Goal: Information Seeking & Learning: Check status

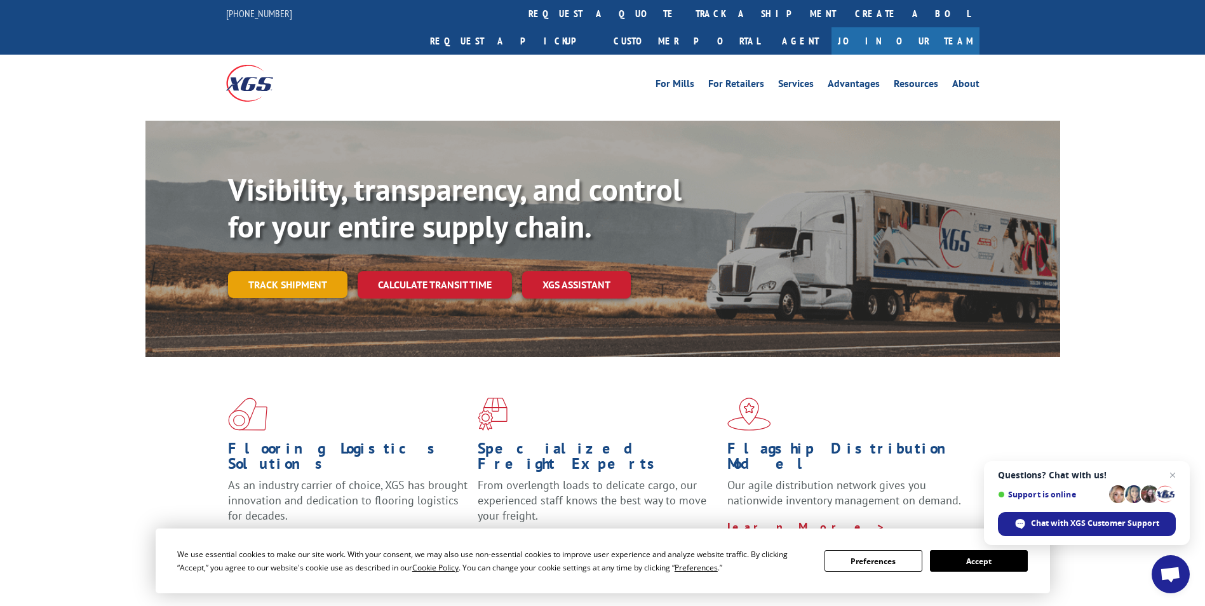
click at [257, 271] on link "Track shipment" at bounding box center [287, 284] width 119 height 27
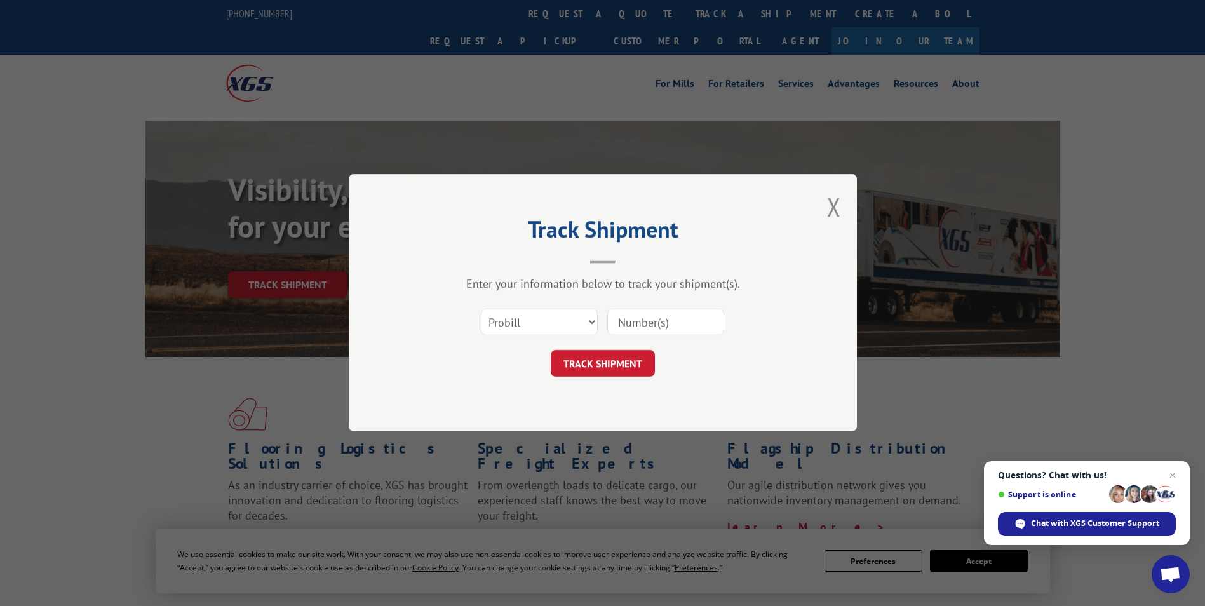
click at [694, 331] on input at bounding box center [665, 322] width 117 height 27
paste input "16137792"
type input "16137792"
click at [605, 365] on button "TRACK SHIPMENT" at bounding box center [603, 364] width 104 height 27
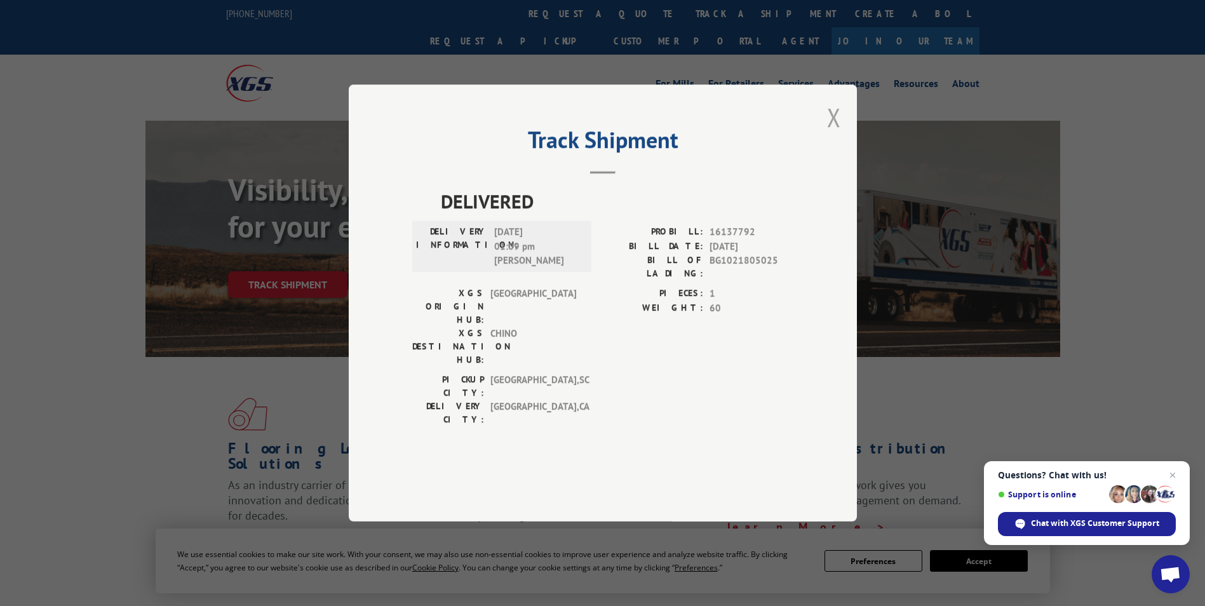
click at [840, 134] on button "Close modal" at bounding box center [834, 117] width 14 height 34
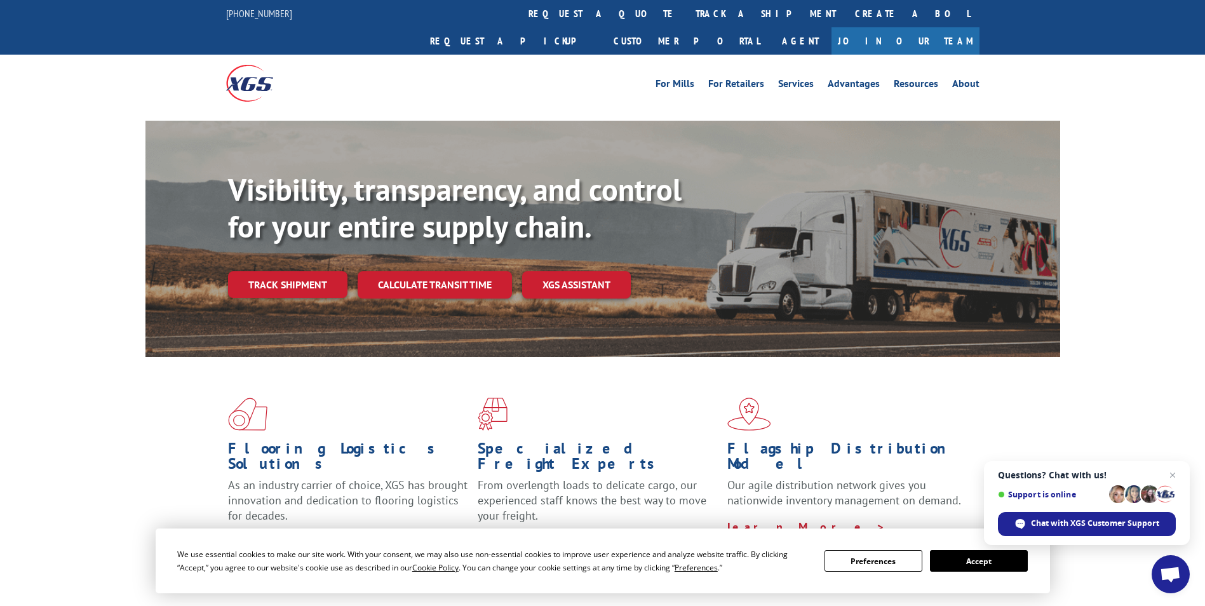
click at [282, 271] on link "Track shipment" at bounding box center [287, 284] width 119 height 27
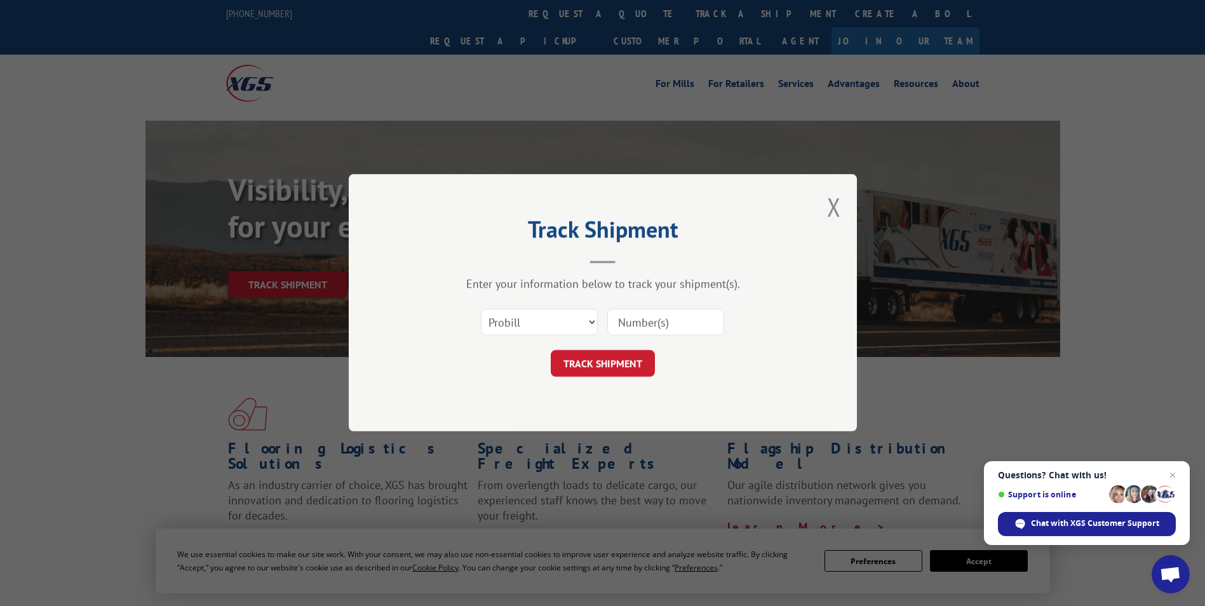
drag, startPoint x: 662, startPoint y: 314, endPoint x: 656, endPoint y: 318, distance: 7.4
click at [662, 314] on input at bounding box center [665, 322] width 117 height 27
paste input "16137154"
type input "16137154"
click at [603, 347] on form "Select category... Probill BOL PO 16137154 TRACK SHIPMENT" at bounding box center [602, 340] width 381 height 76
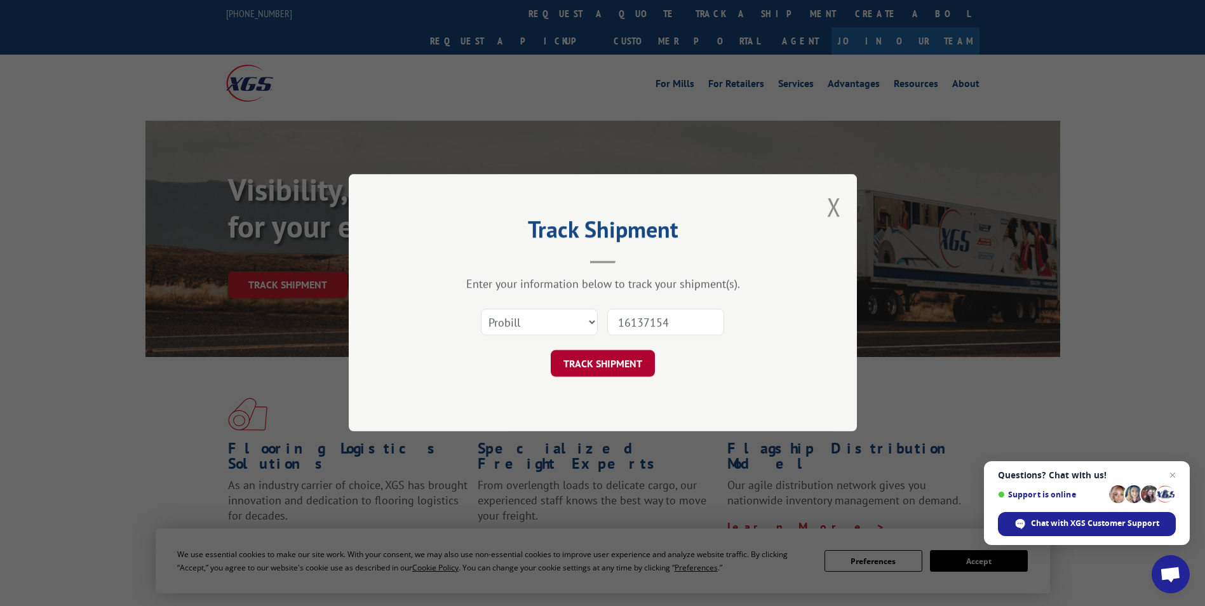
click at [604, 356] on button "TRACK SHIPMENT" at bounding box center [603, 364] width 104 height 27
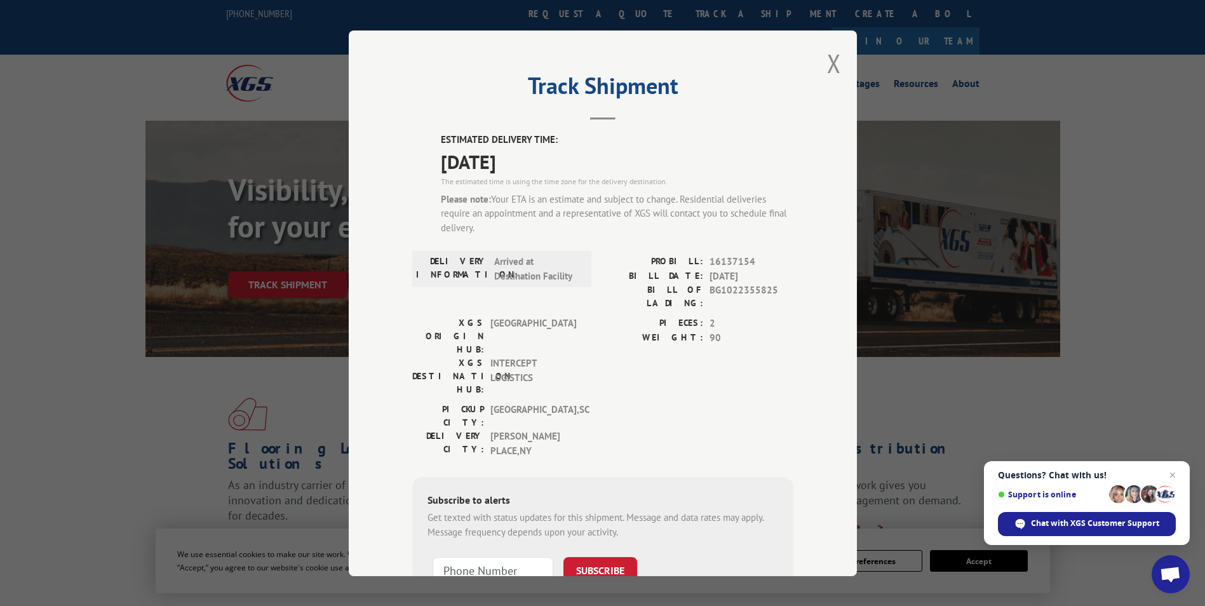
click at [827, 69] on button "Close modal" at bounding box center [834, 63] width 14 height 34
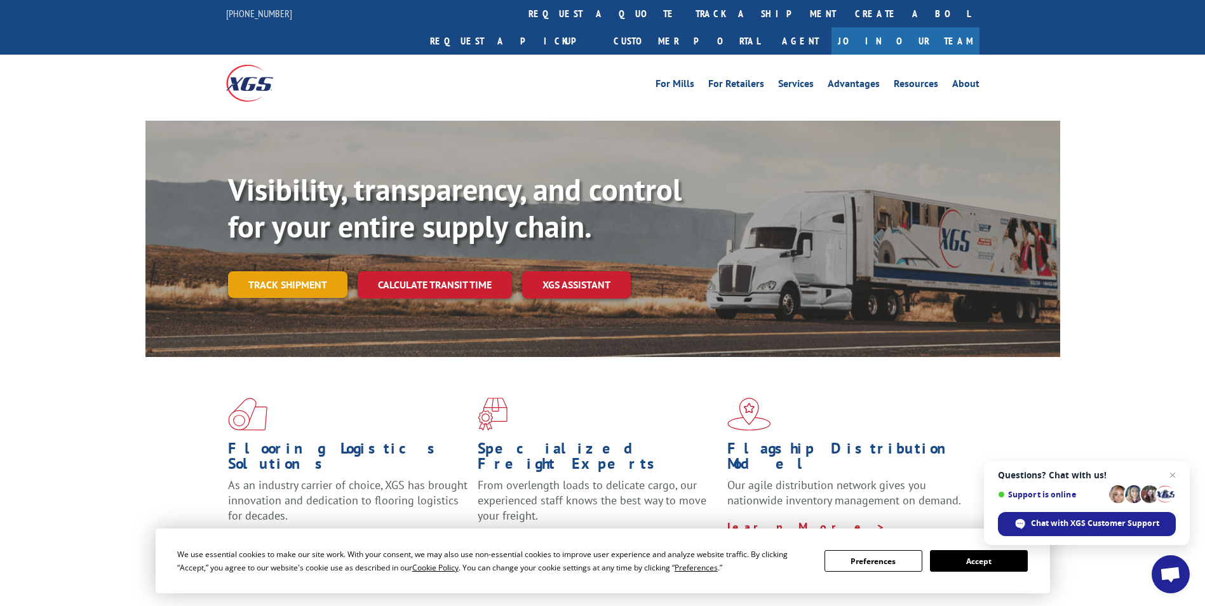
click at [291, 271] on link "Track shipment" at bounding box center [287, 284] width 119 height 27
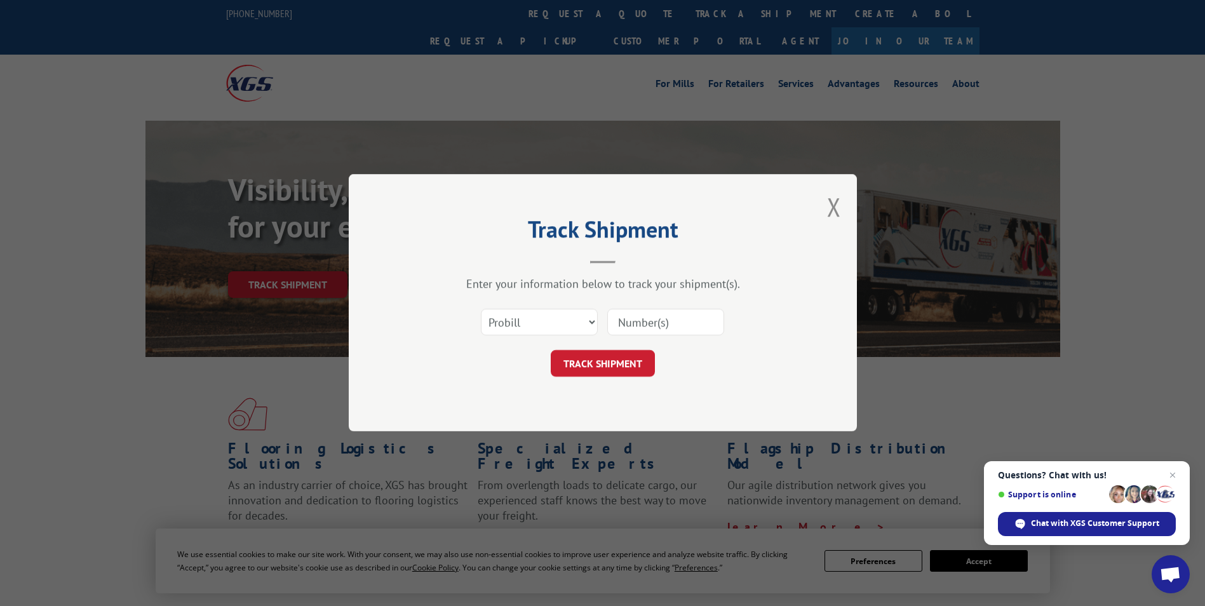
drag, startPoint x: 629, startPoint y: 323, endPoint x: 630, endPoint y: 330, distance: 7.7
click at [629, 323] on input at bounding box center [665, 322] width 117 height 27
paste input "16137153"
type input "16137153"
click at [609, 354] on button "TRACK SHIPMENT" at bounding box center [603, 364] width 104 height 27
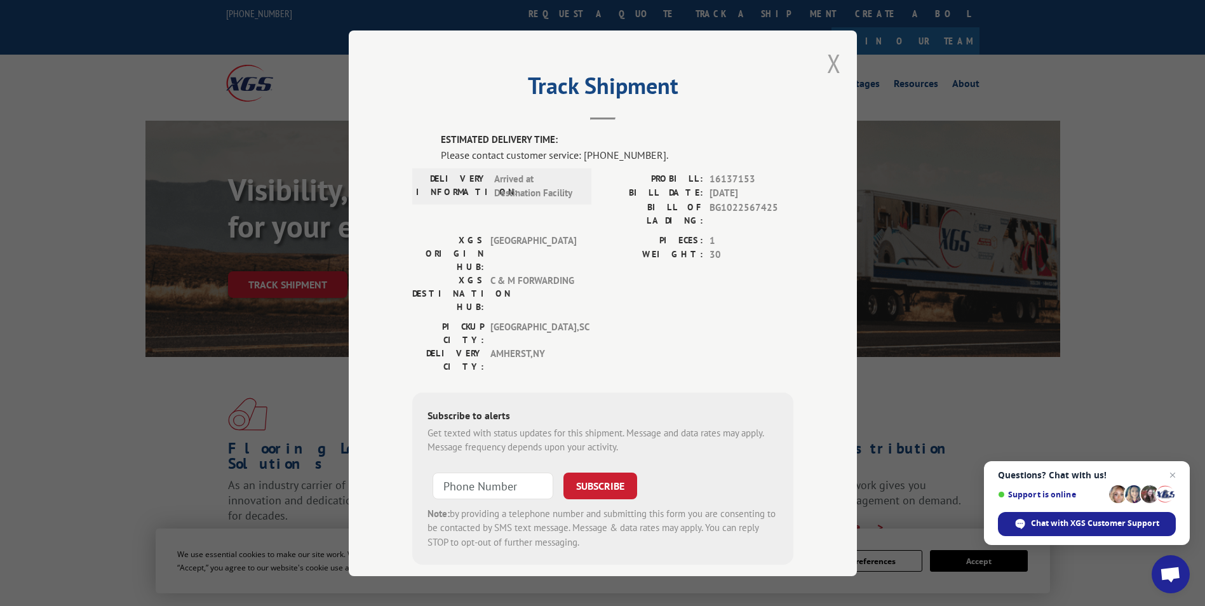
click at [828, 60] on button "Close modal" at bounding box center [834, 63] width 14 height 34
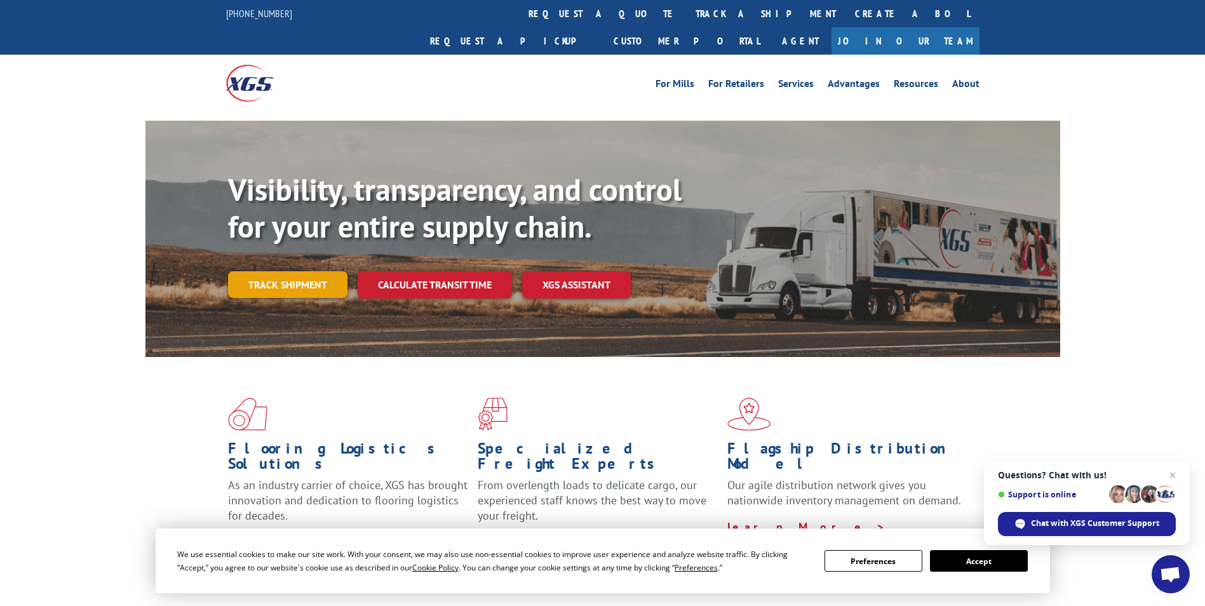
click at [267, 271] on link "Track shipment" at bounding box center [287, 284] width 119 height 27
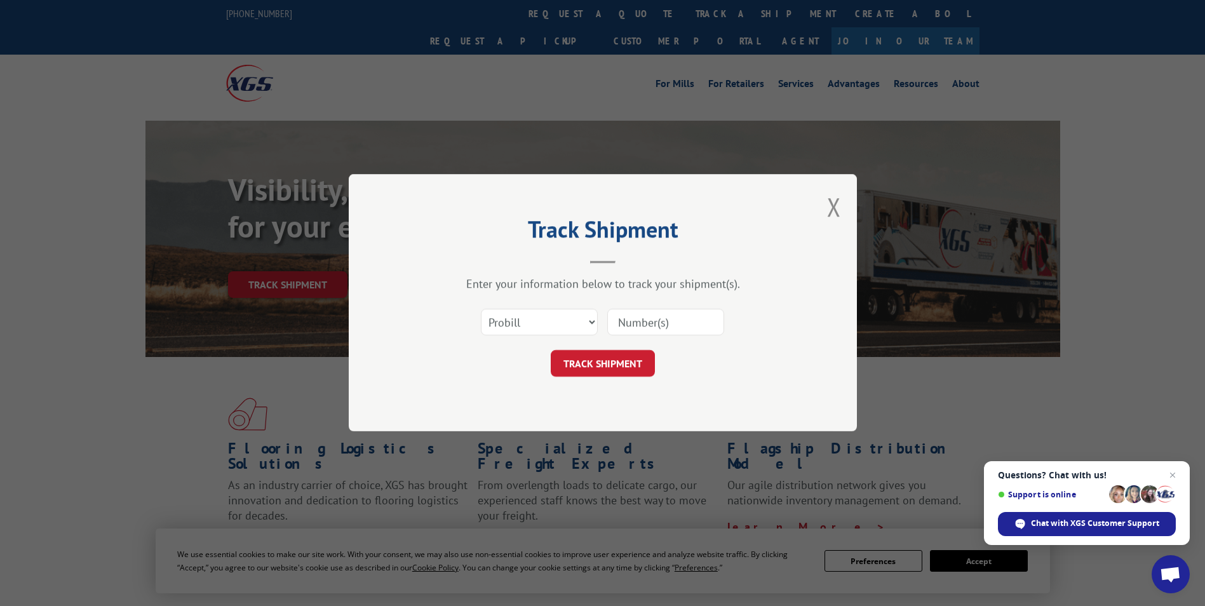
click at [636, 325] on input at bounding box center [665, 322] width 117 height 27
paste input "16137307"
type input "16137307"
click at [619, 362] on button "TRACK SHIPMENT" at bounding box center [603, 364] width 104 height 27
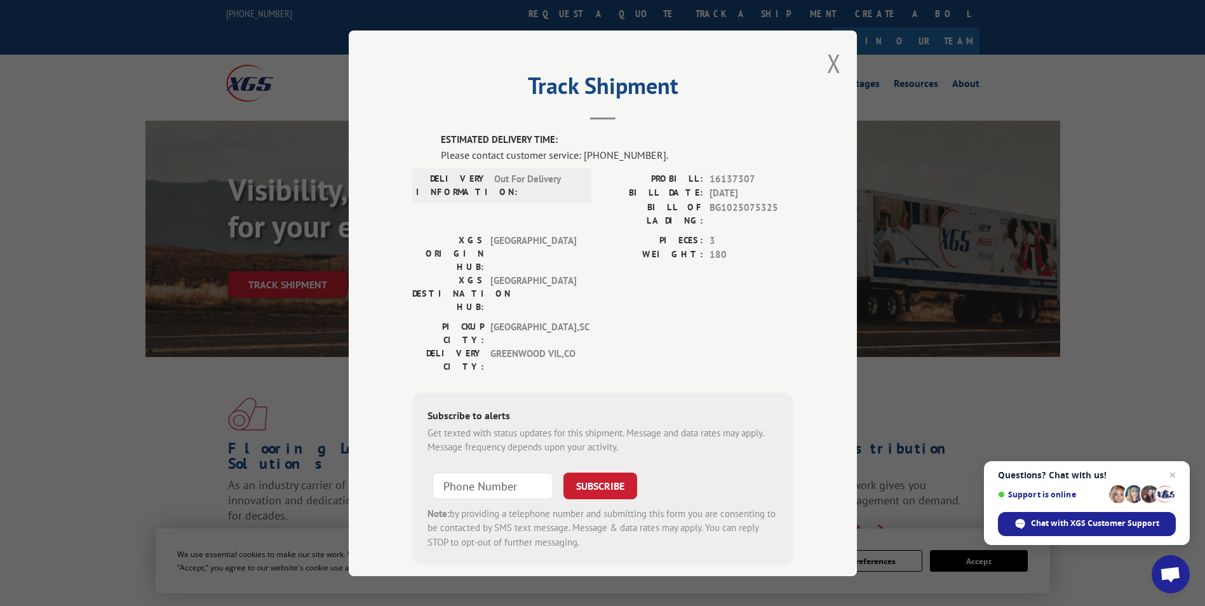
drag, startPoint x: 161, startPoint y: 262, endPoint x: 201, endPoint y: 254, distance: 40.7
click at [161, 262] on div "Track Shipment ESTIMATED DELIVERY TIME: Please contact customer service: [PHONE…" at bounding box center [602, 303] width 1205 height 606
click at [834, 62] on button "Close modal" at bounding box center [834, 63] width 14 height 34
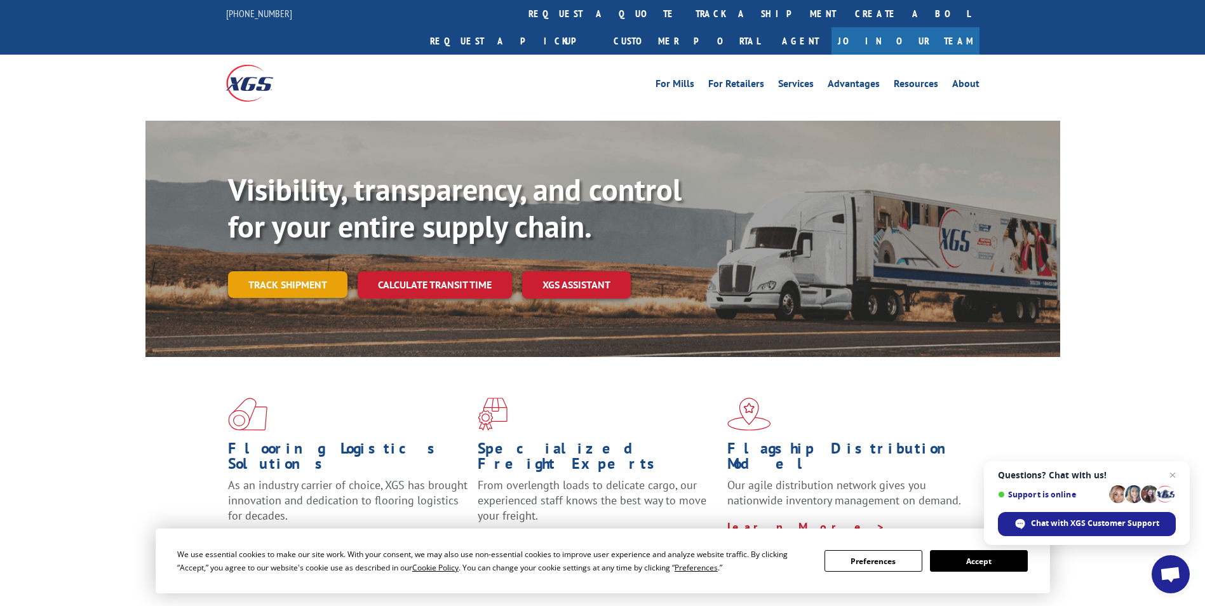
click at [262, 271] on link "Track shipment" at bounding box center [287, 284] width 119 height 27
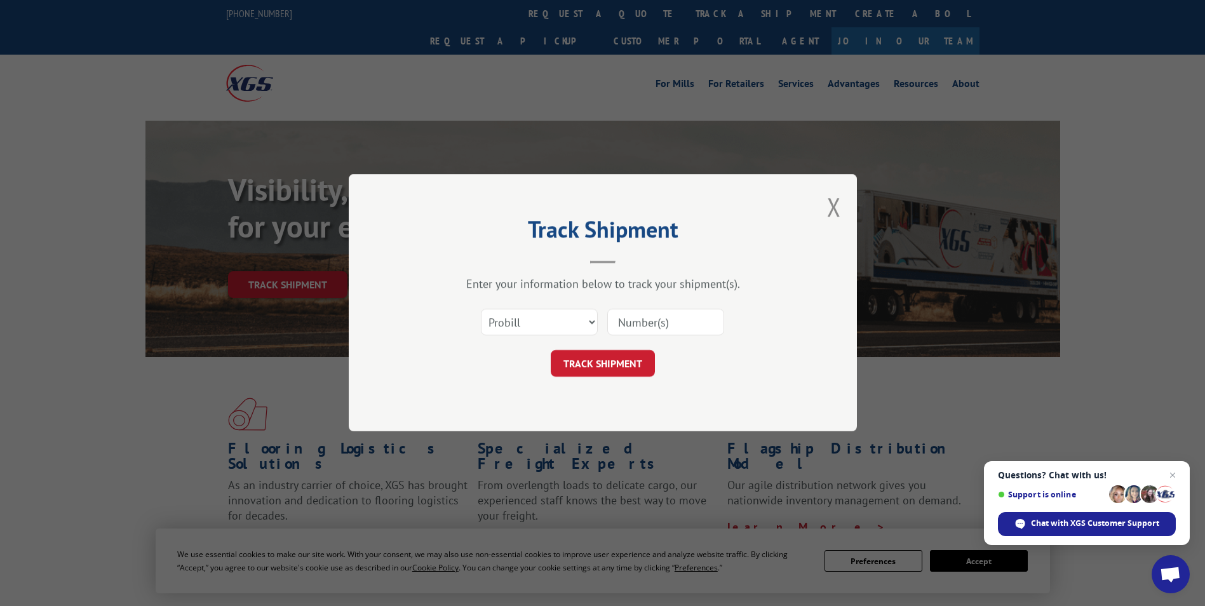
click at [629, 329] on input at bounding box center [665, 322] width 117 height 27
paste input "16137153"
type input "16137153"
click at [591, 365] on button "TRACK SHIPMENT" at bounding box center [603, 364] width 104 height 27
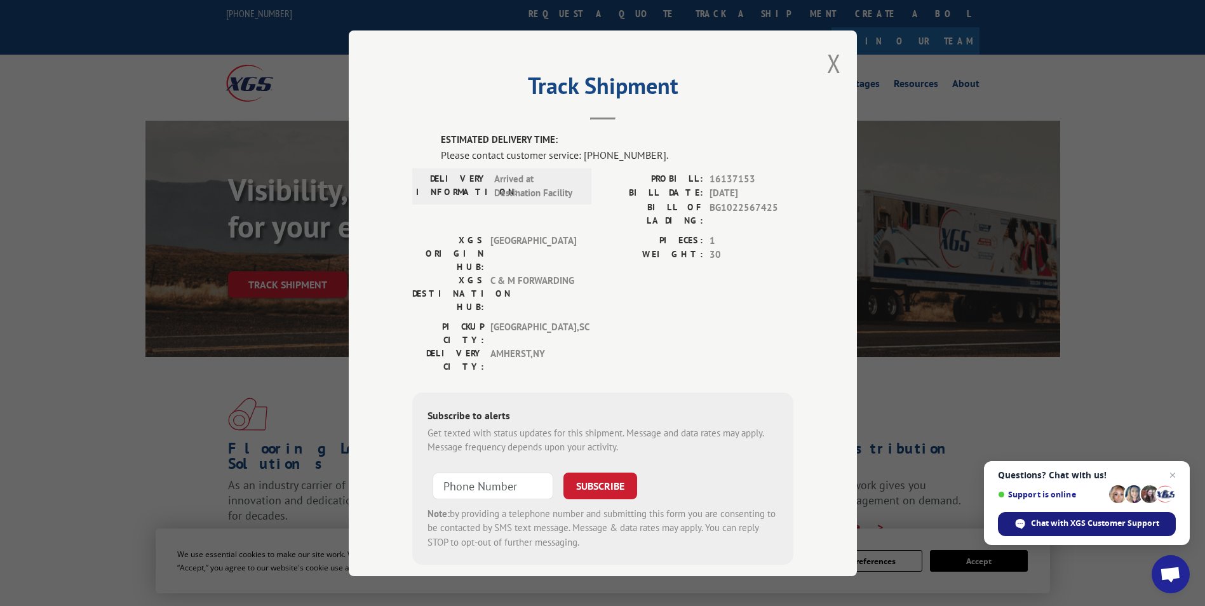
click at [1140, 521] on span "Chat with XGS Customer Support" at bounding box center [1095, 523] width 128 height 11
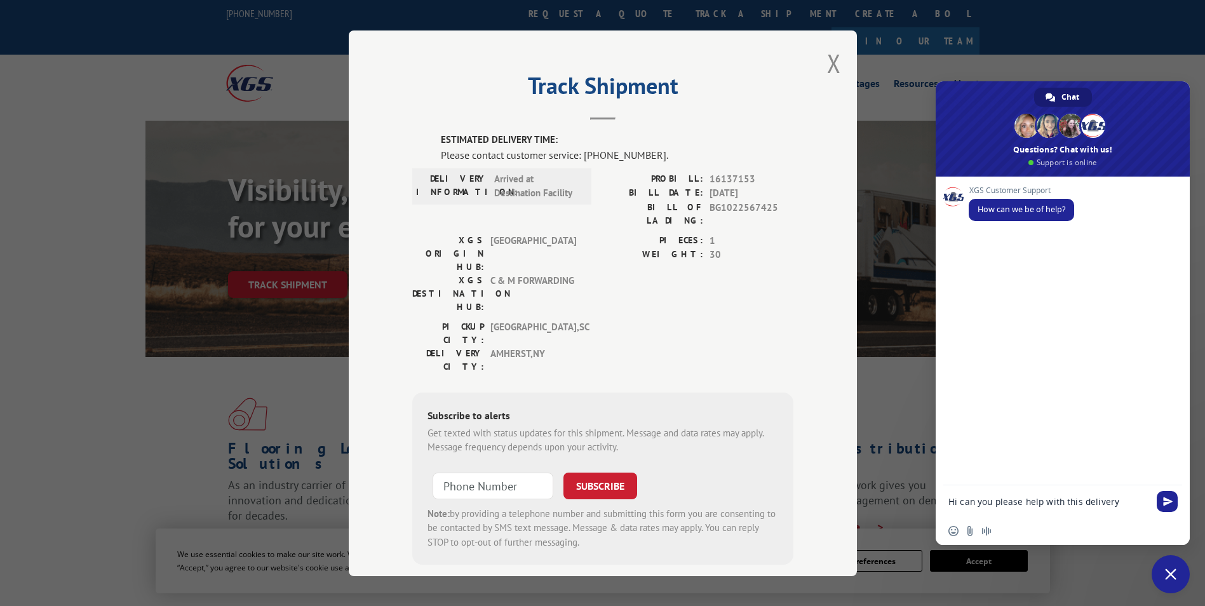
type textarea "Hi can you please help with this delivery 16137153"
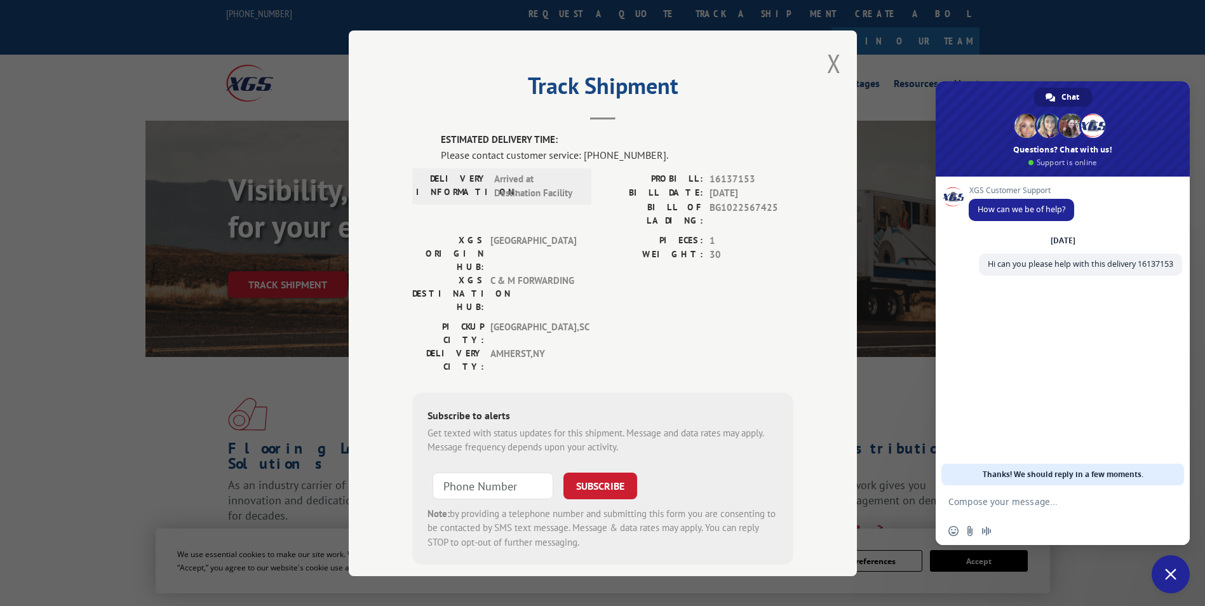
click at [298, 289] on div "Track Shipment ESTIMATED DELIVERY TIME: Please contact customer service: [PHONE…" at bounding box center [602, 303] width 1205 height 606
click at [830, 64] on button "Close modal" at bounding box center [834, 63] width 14 height 34
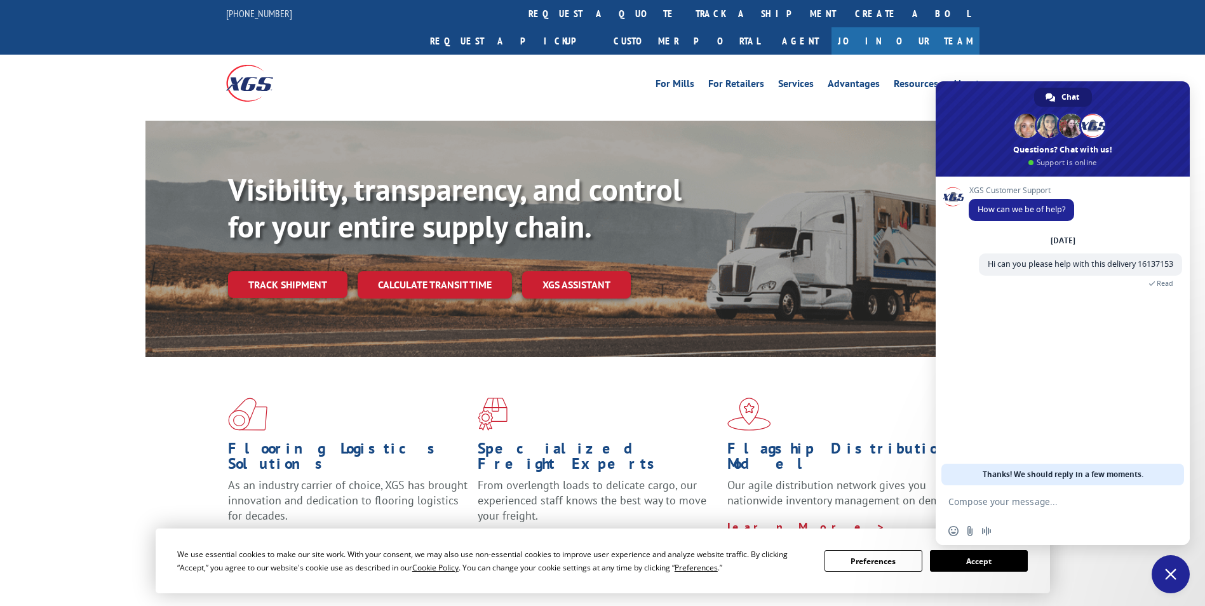
drag, startPoint x: 303, startPoint y: 261, endPoint x: 301, endPoint y: 267, distance: 6.6
click at [303, 271] on link "Track shipment" at bounding box center [287, 284] width 119 height 27
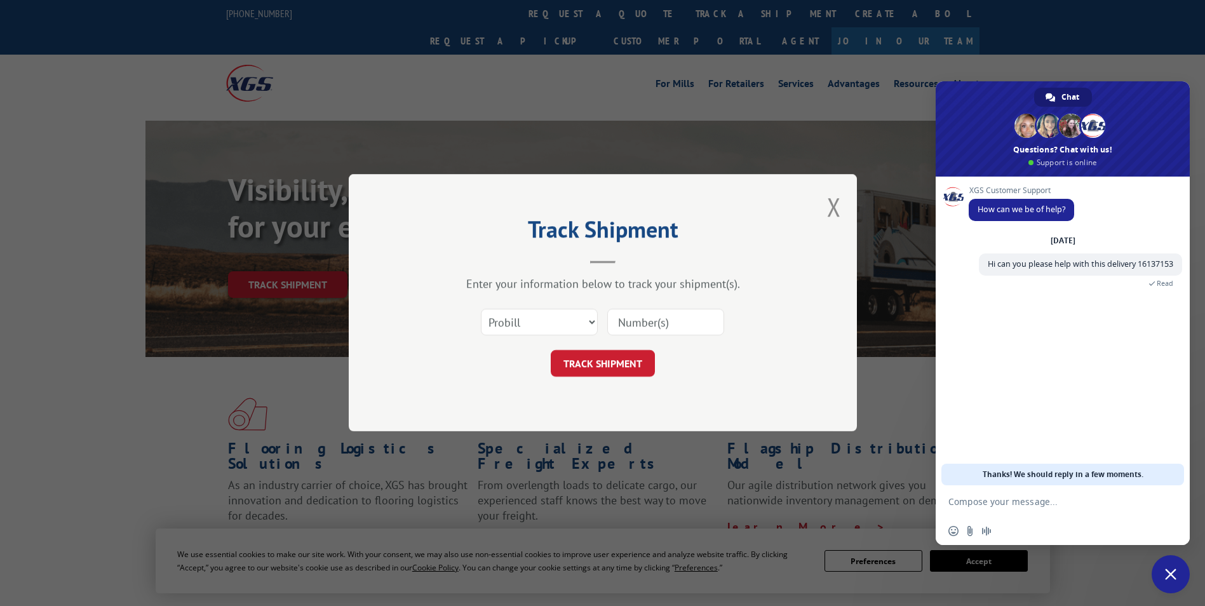
click at [633, 340] on div "Select category... Probill BOL PO" at bounding box center [602, 323] width 381 height 42
click at [639, 326] on input at bounding box center [665, 322] width 117 height 27
paste input "16137301"
type input "16137301"
click at [609, 354] on button "TRACK SHIPMENT" at bounding box center [603, 364] width 104 height 27
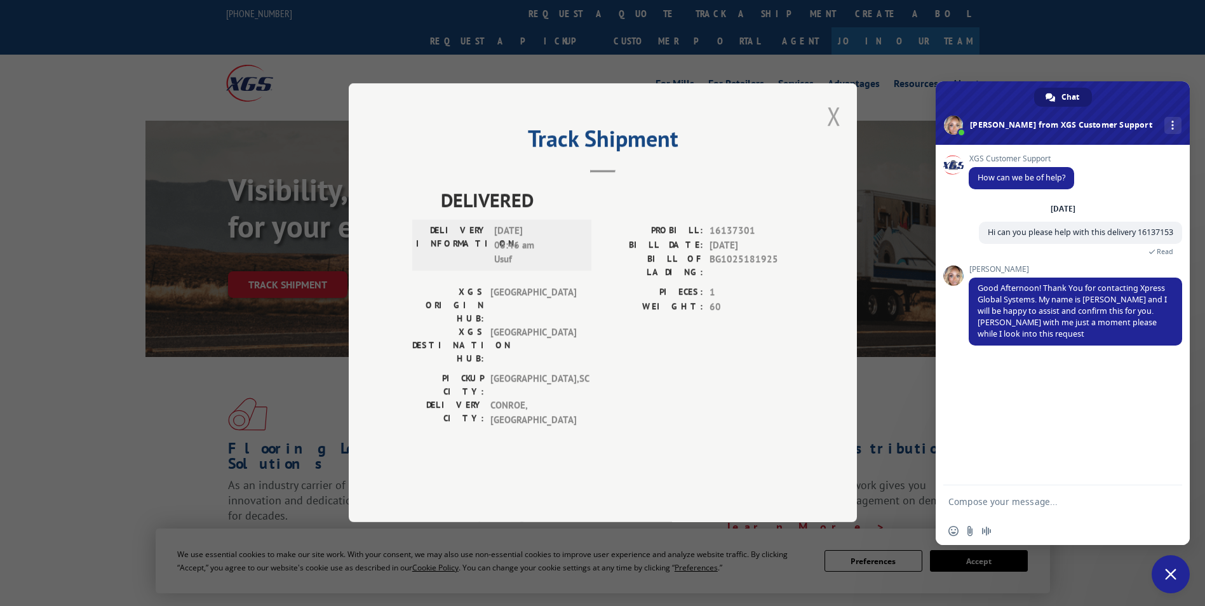
click at [830, 133] on button "Close modal" at bounding box center [834, 116] width 14 height 34
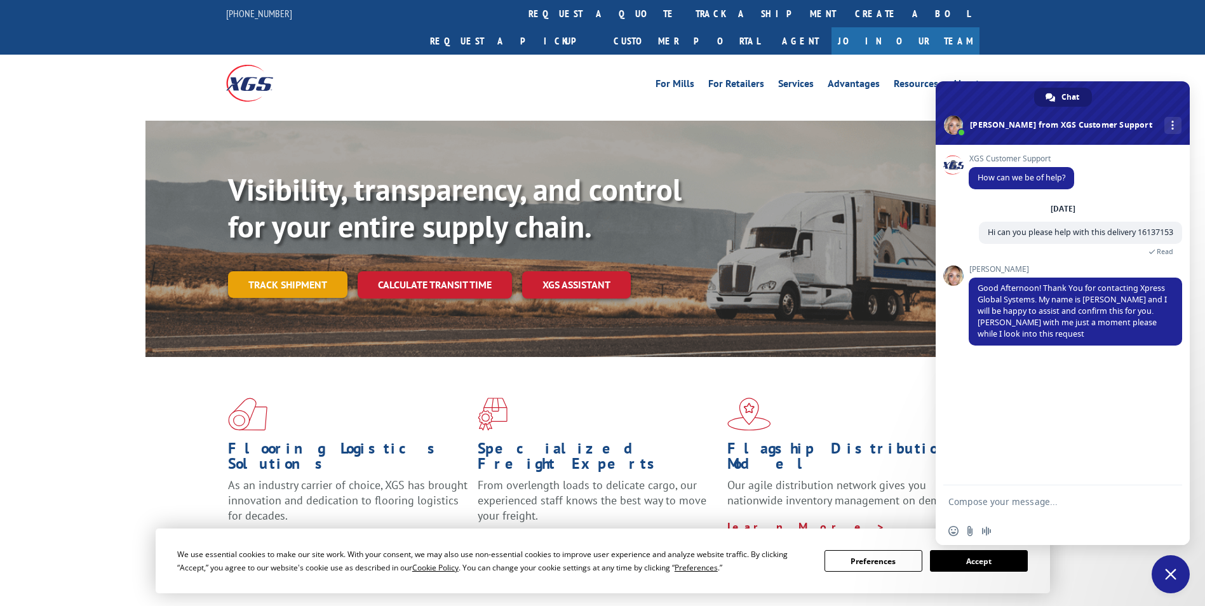
click at [292, 271] on link "Track shipment" at bounding box center [287, 284] width 119 height 27
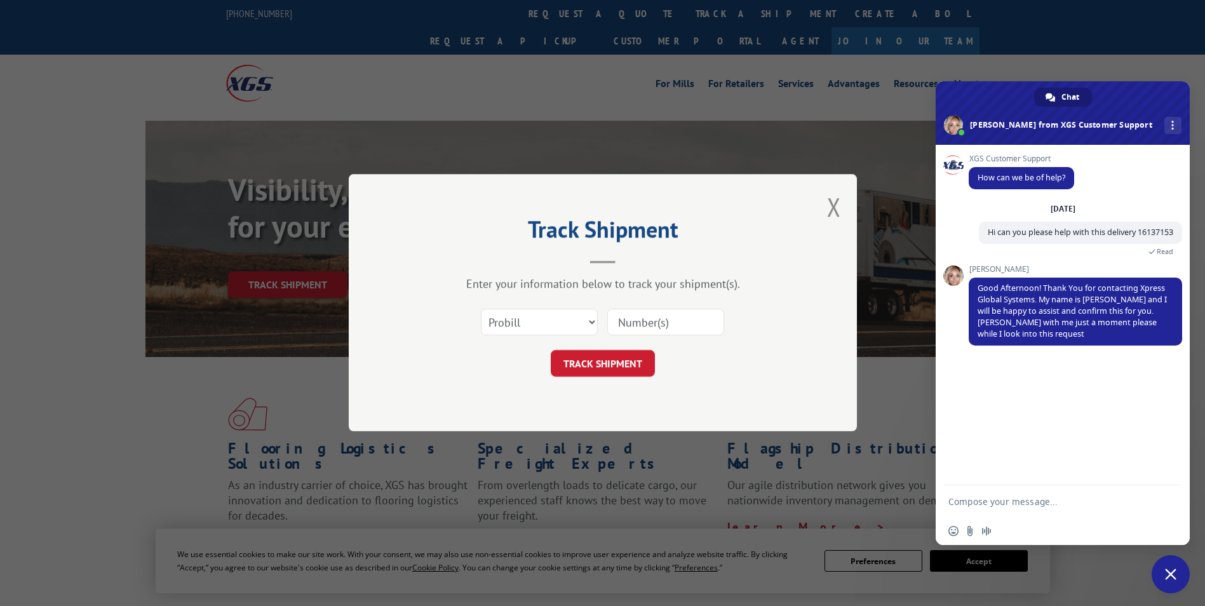
click at [656, 316] on input at bounding box center [665, 322] width 117 height 27
paste input "16137150"
type input "16137150"
click at [605, 373] on button "TRACK SHIPMENT" at bounding box center [603, 364] width 104 height 27
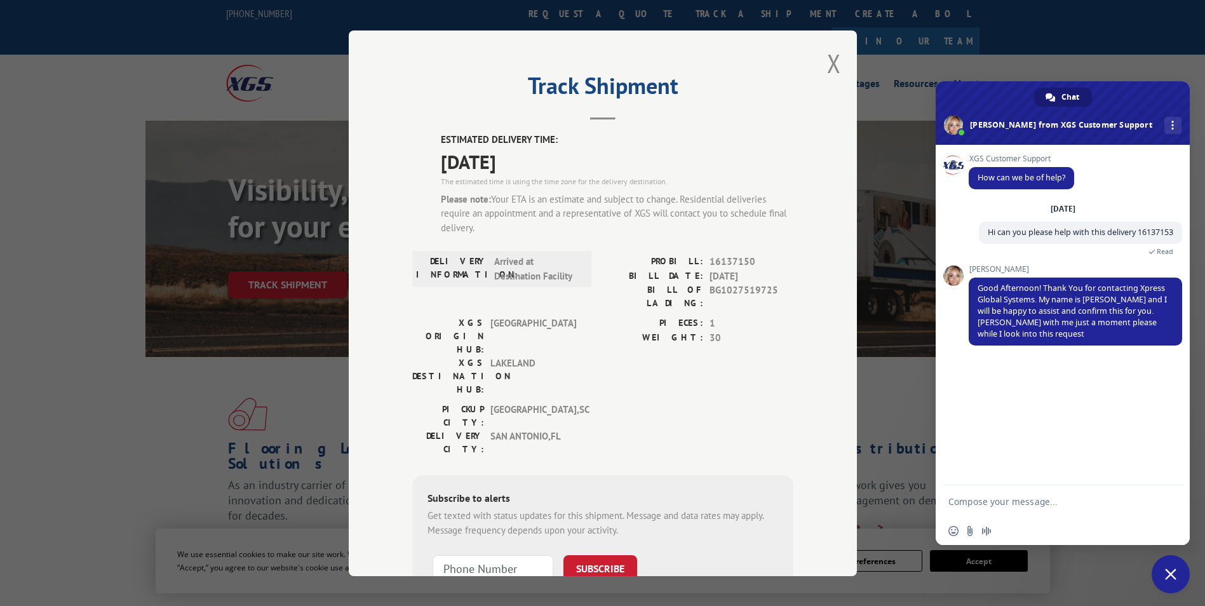
click at [845, 61] on div "Track Shipment ESTIMATED DELIVERY TIME: [DATE] The estimated time is using the …" at bounding box center [603, 303] width 508 height 546
click at [831, 59] on button "Close modal" at bounding box center [834, 63] width 14 height 34
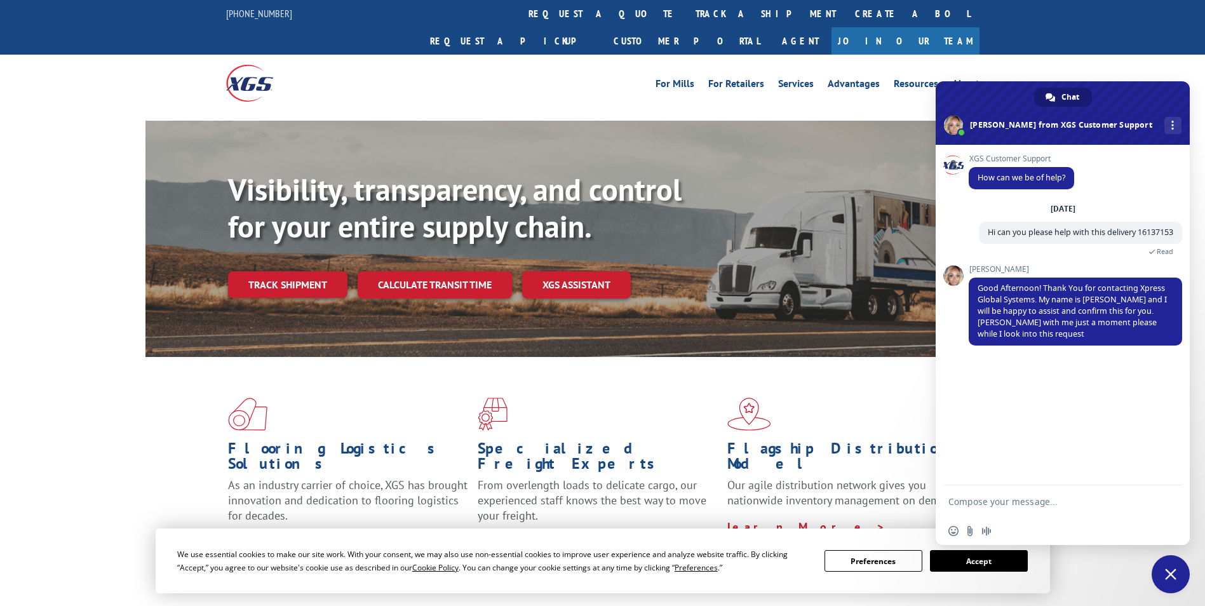
click at [268, 271] on link "Track shipment" at bounding box center [287, 284] width 119 height 27
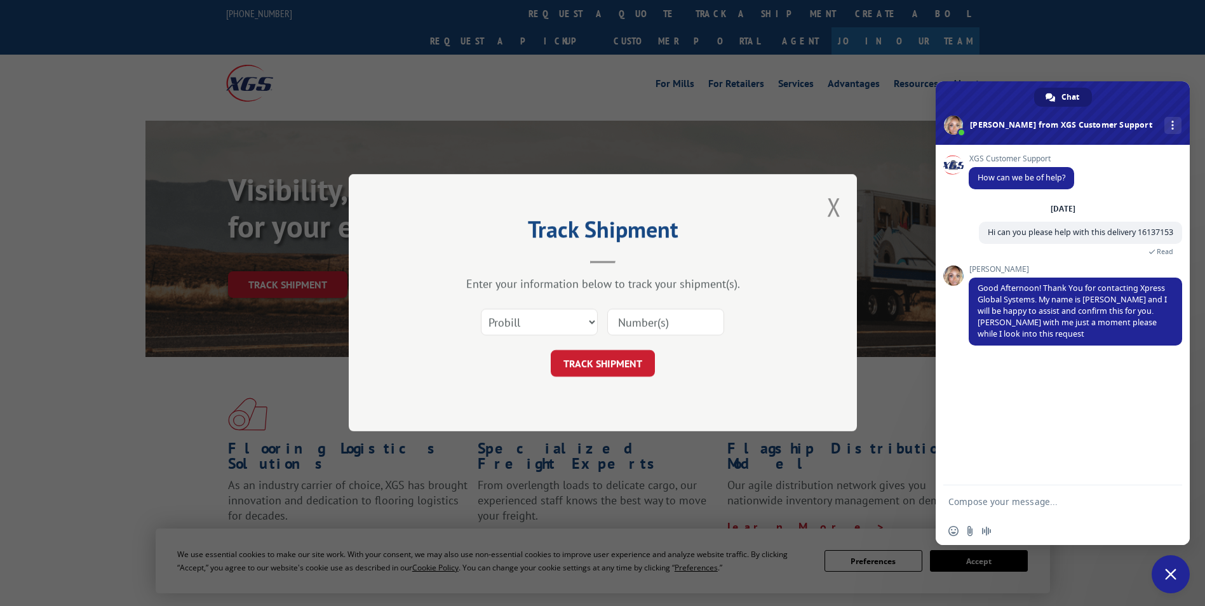
click at [642, 329] on input at bounding box center [665, 322] width 117 height 27
paste input "16137799"
type input "16137799"
click at [601, 358] on button "TRACK SHIPMENT" at bounding box center [603, 364] width 104 height 27
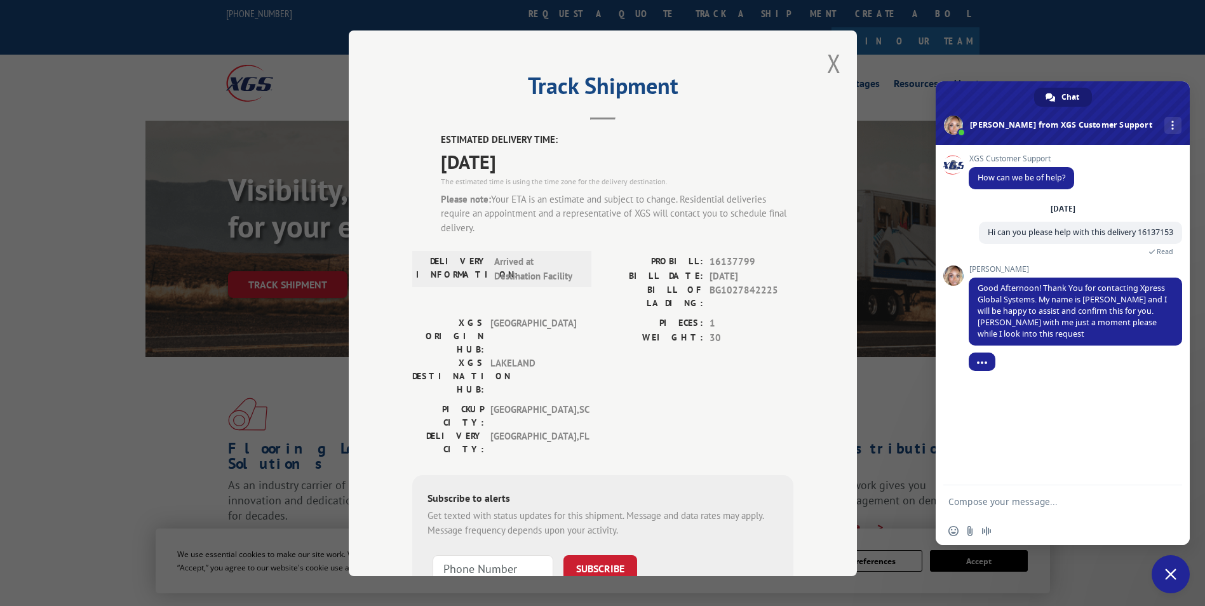
click at [819, 67] on div "Track Shipment ESTIMATED DELIVERY TIME: [DATE] The estimated time is using the …" at bounding box center [603, 303] width 508 height 546
click at [828, 65] on button "Close modal" at bounding box center [834, 63] width 14 height 34
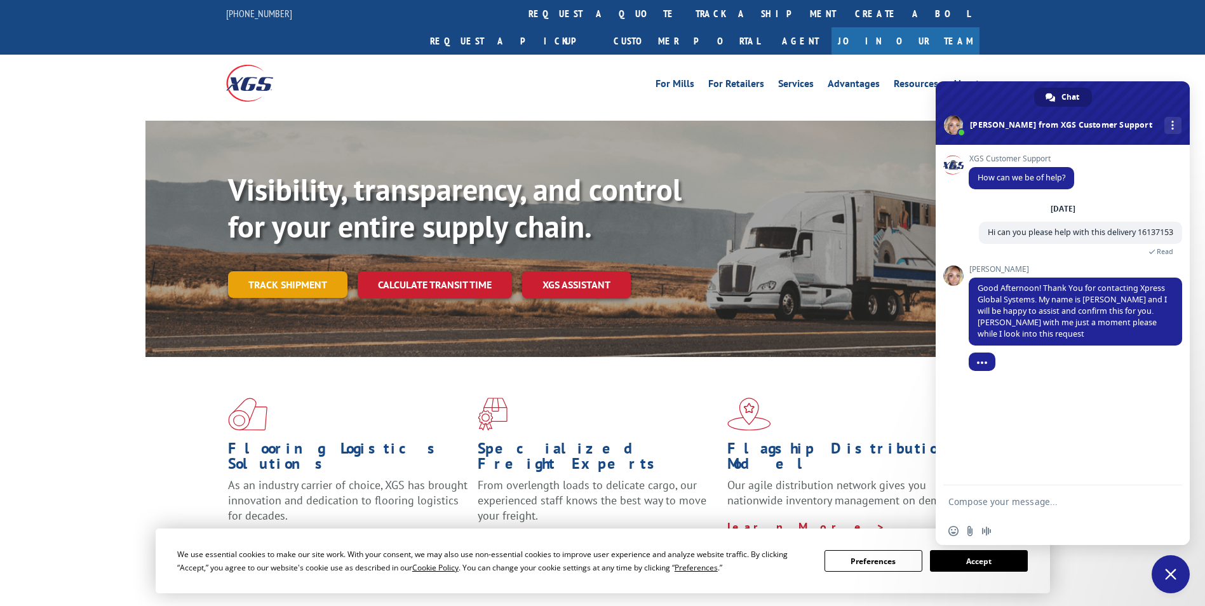
click at [281, 271] on link "Track shipment" at bounding box center [287, 284] width 119 height 27
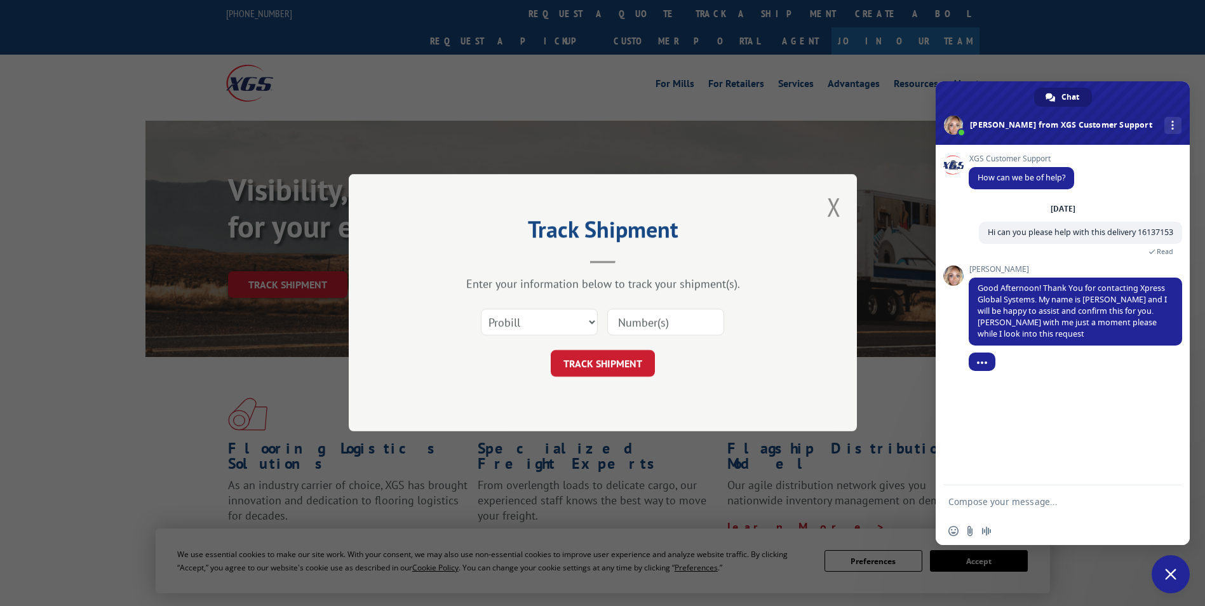
click at [652, 334] on input at bounding box center [665, 322] width 117 height 27
paste input "16137799"
type input "16137799"
click at [593, 359] on button "TRACK SHIPMENT" at bounding box center [603, 364] width 104 height 27
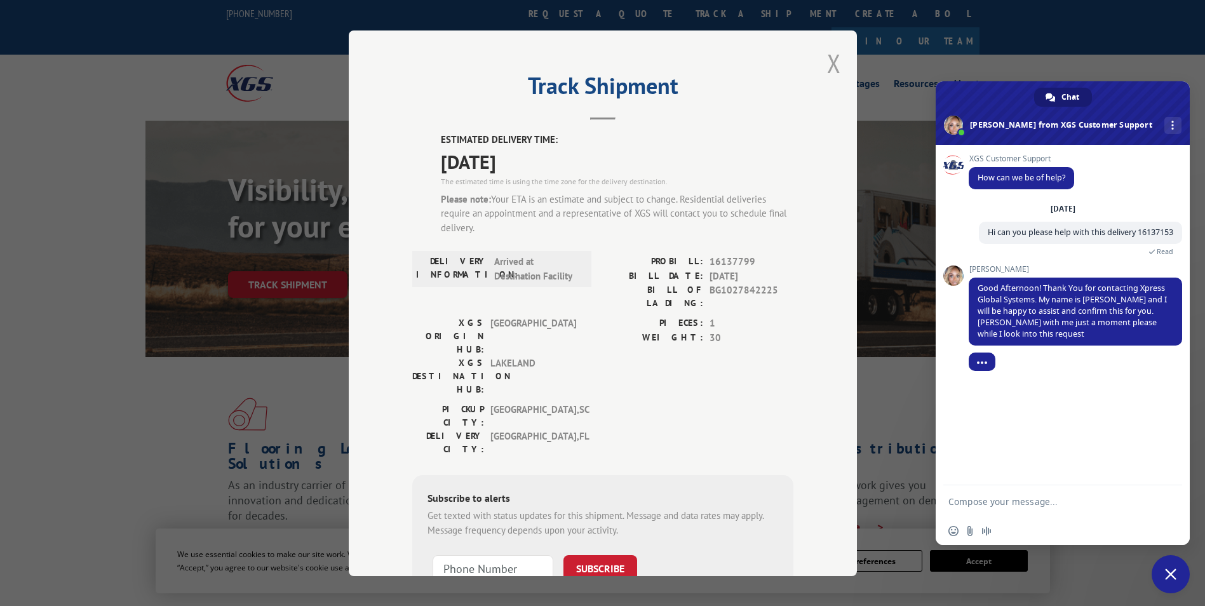
click at [831, 56] on button "Close modal" at bounding box center [834, 63] width 14 height 34
